Goal: Task Accomplishment & Management: Use online tool/utility

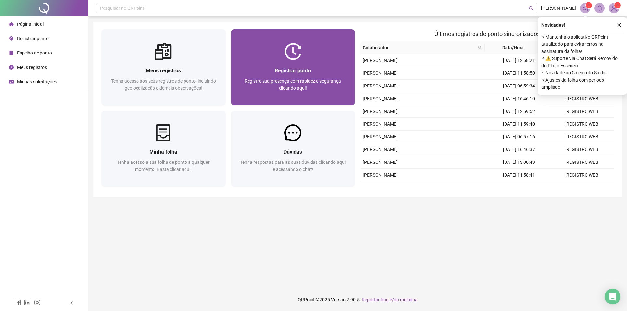
click at [292, 84] on span "Registre sua presença com rapidez e segurança clicando aqui!" at bounding box center [292, 84] width 96 height 12
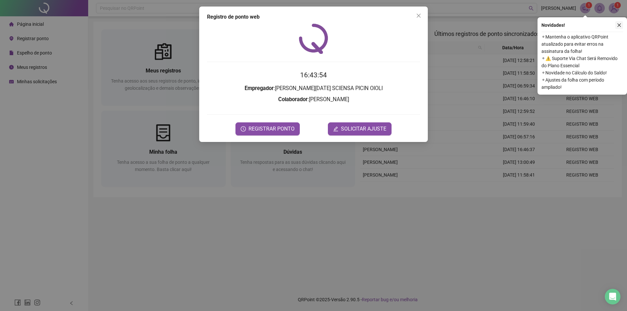
click at [622, 23] on button "button" at bounding box center [619, 25] width 8 height 8
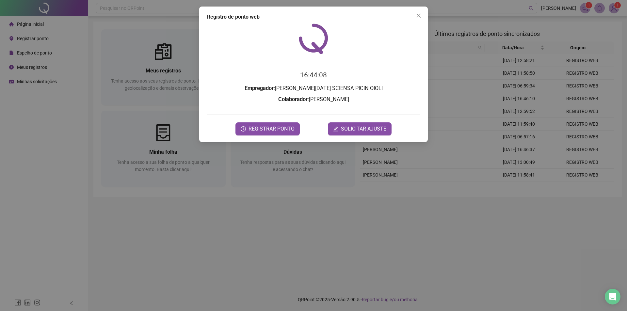
click at [612, 56] on div "Registro de ponto web 16:44:08 Empregador : [PERSON_NAME][DATE] PICIN OIOLI Col…" at bounding box center [313, 155] width 627 height 311
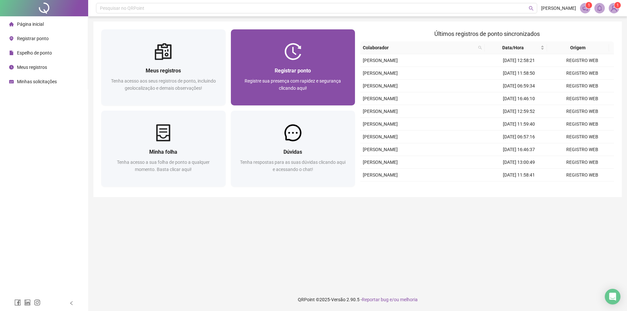
click at [309, 86] on div "Registre sua presença com rapidez e segurança clicando aqui!" at bounding box center [293, 88] width 109 height 22
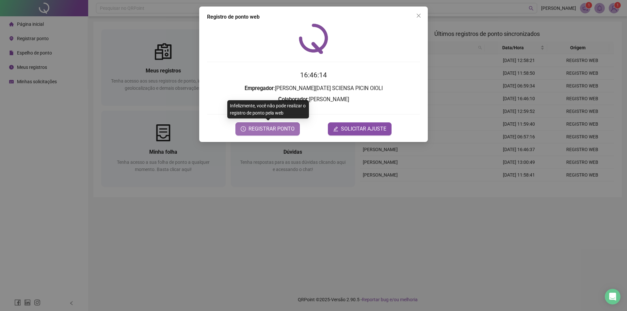
click at [284, 126] on span "REGISTRAR PONTO" at bounding box center [271, 129] width 46 height 8
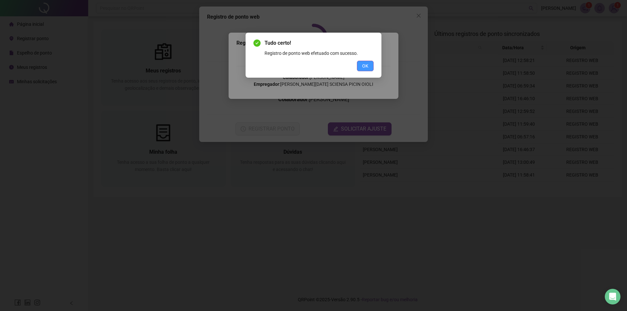
click at [362, 62] on span "OK" at bounding box center [365, 65] width 6 height 7
